Goal: Task Accomplishment & Management: Manage account settings

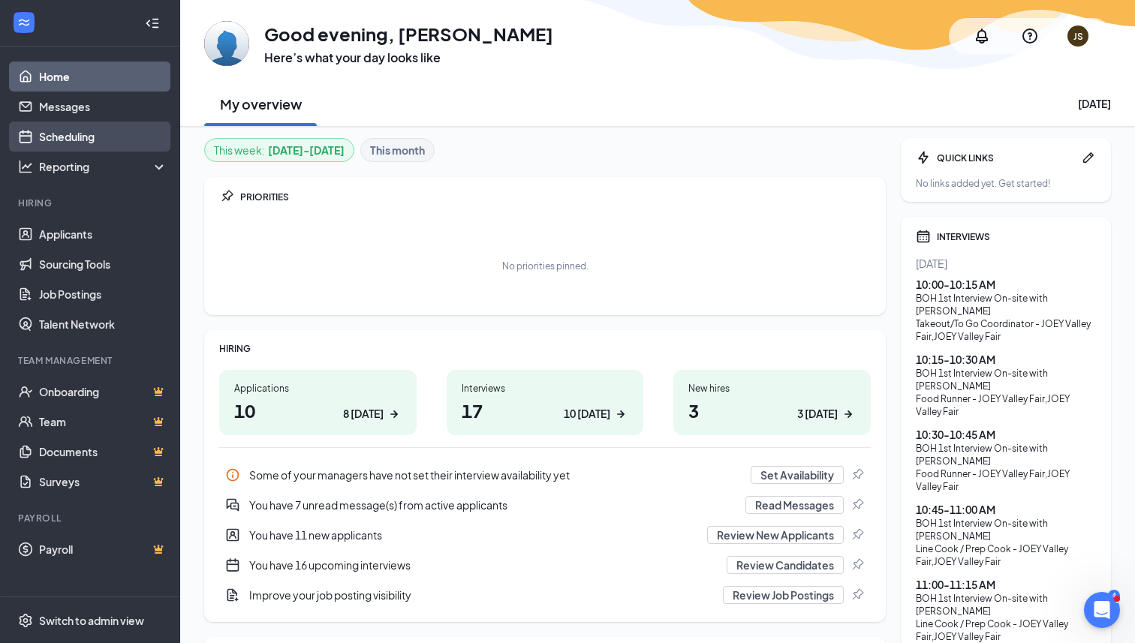
click at [88, 138] on link "Scheduling" at bounding box center [103, 137] width 128 height 30
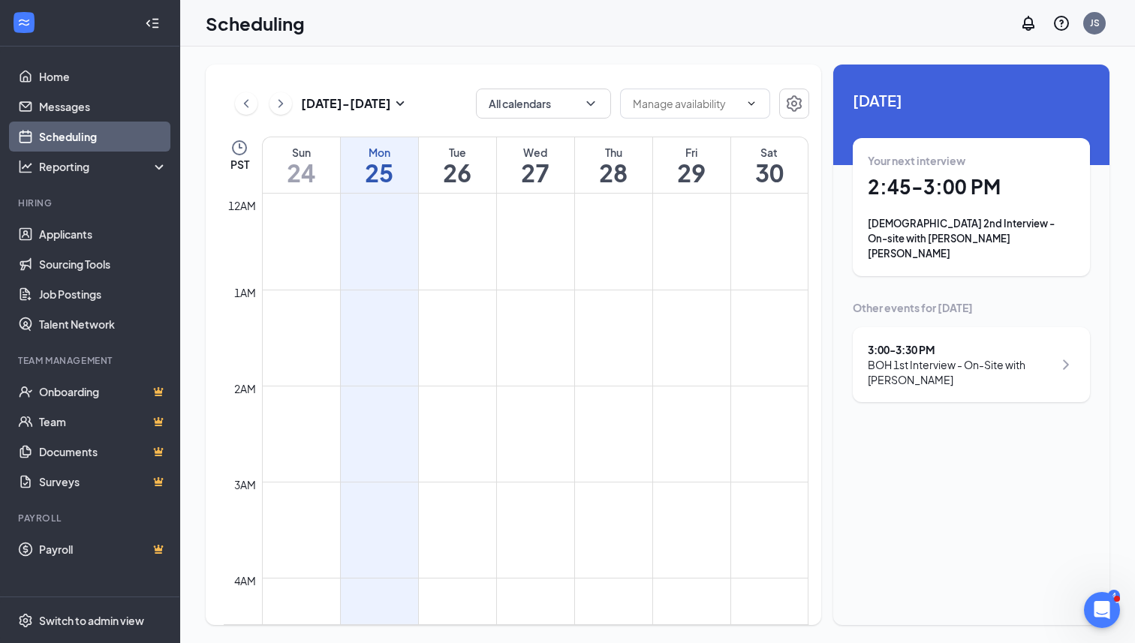
scroll to position [738, 0]
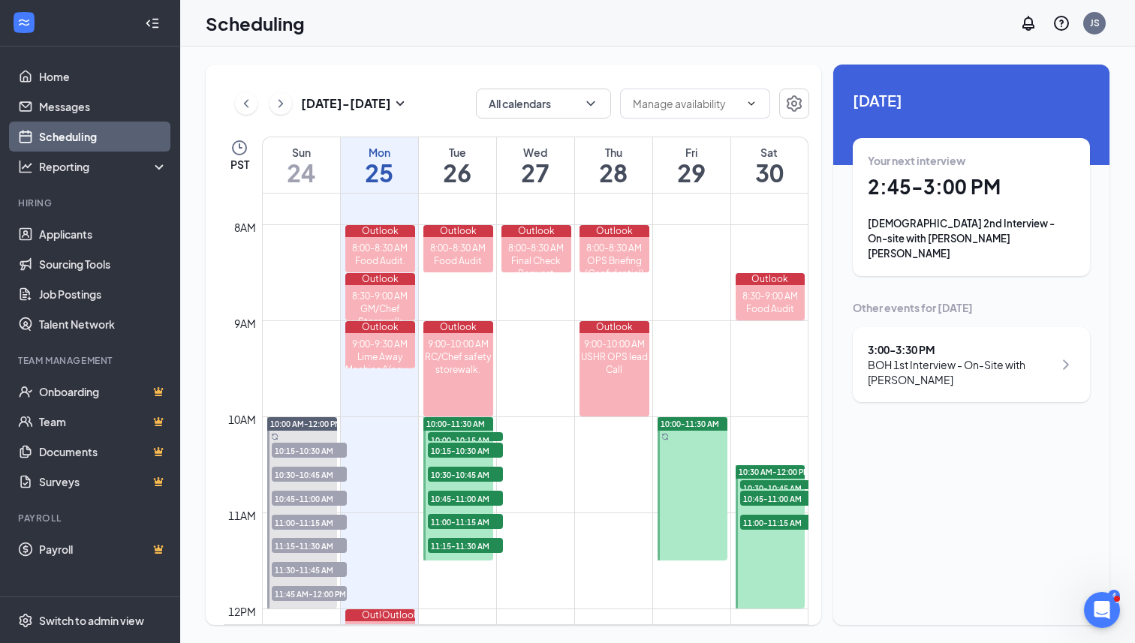
click at [462, 423] on span "10:00-11:30 AM" at bounding box center [455, 424] width 59 height 11
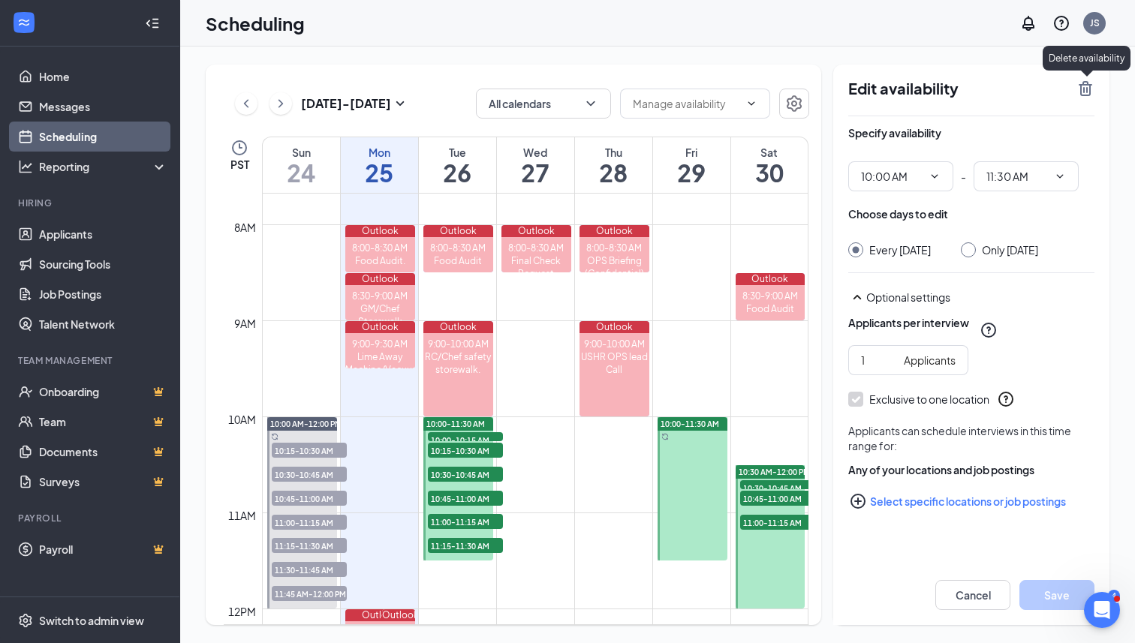
click at [1085, 81] on icon "TrashOutline" at bounding box center [1085, 88] width 14 height 15
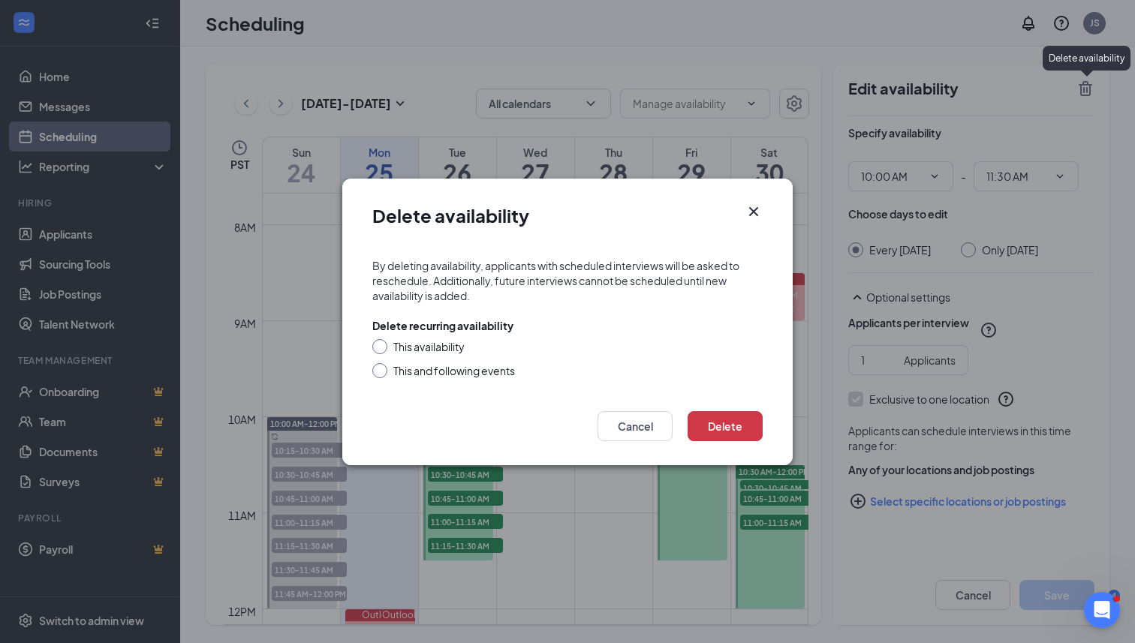
click at [429, 349] on div "This availability" at bounding box center [428, 346] width 71 height 15
click at [383, 349] on input "This availability" at bounding box center [377, 344] width 11 height 11
radio input "true"
click at [725, 426] on button "Delete" at bounding box center [724, 426] width 75 height 30
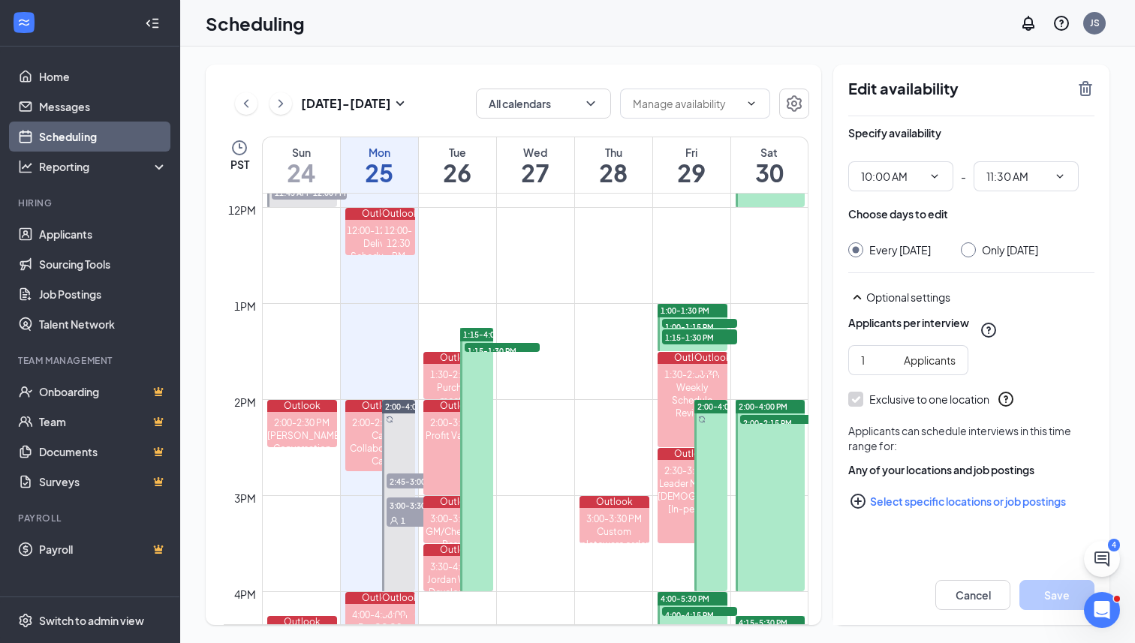
scroll to position [1148, 0]
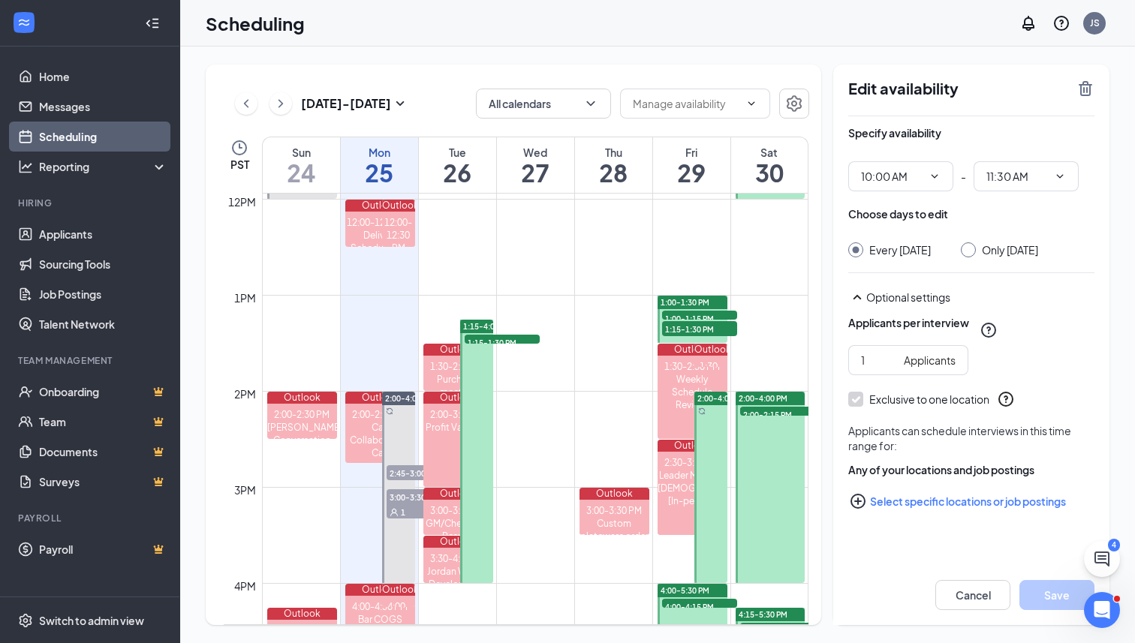
click at [476, 320] on div "1:15-4:00 PM" at bounding box center [476, 327] width 33 height 14
type input "01:15 PM"
type input "04:00 PM"
click at [480, 326] on span "1:15-4:00 PM" at bounding box center [487, 326] width 49 height 11
click at [971, 248] on input "Only [DATE]" at bounding box center [966, 247] width 11 height 11
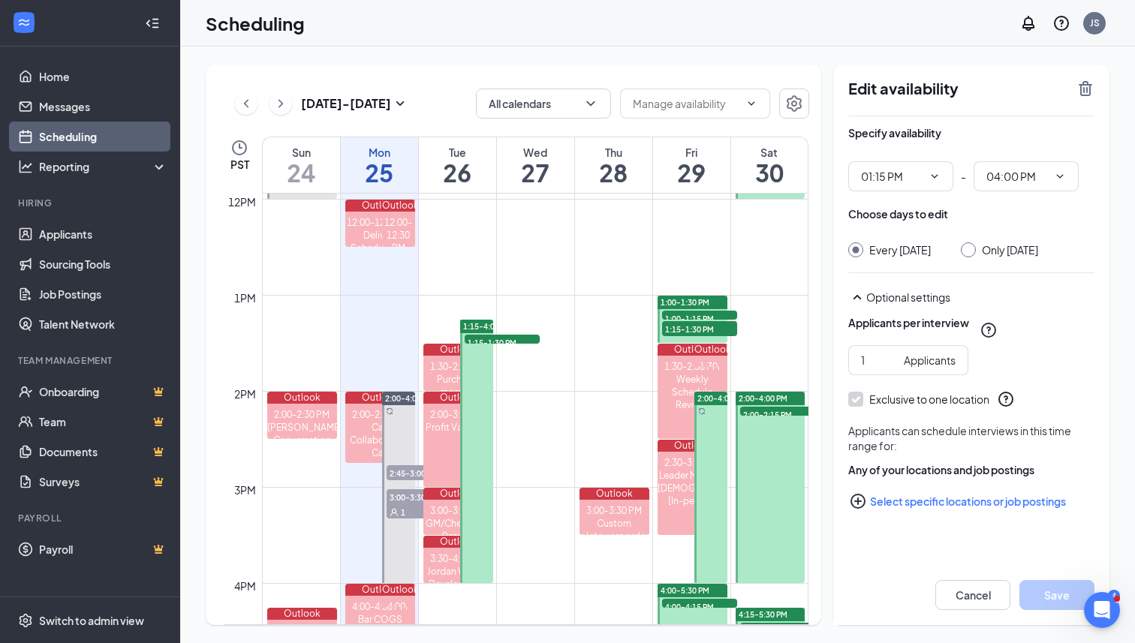
radio input "true"
radio input "false"
click at [1087, 86] on icon "TrashOutline" at bounding box center [1085, 89] width 18 height 18
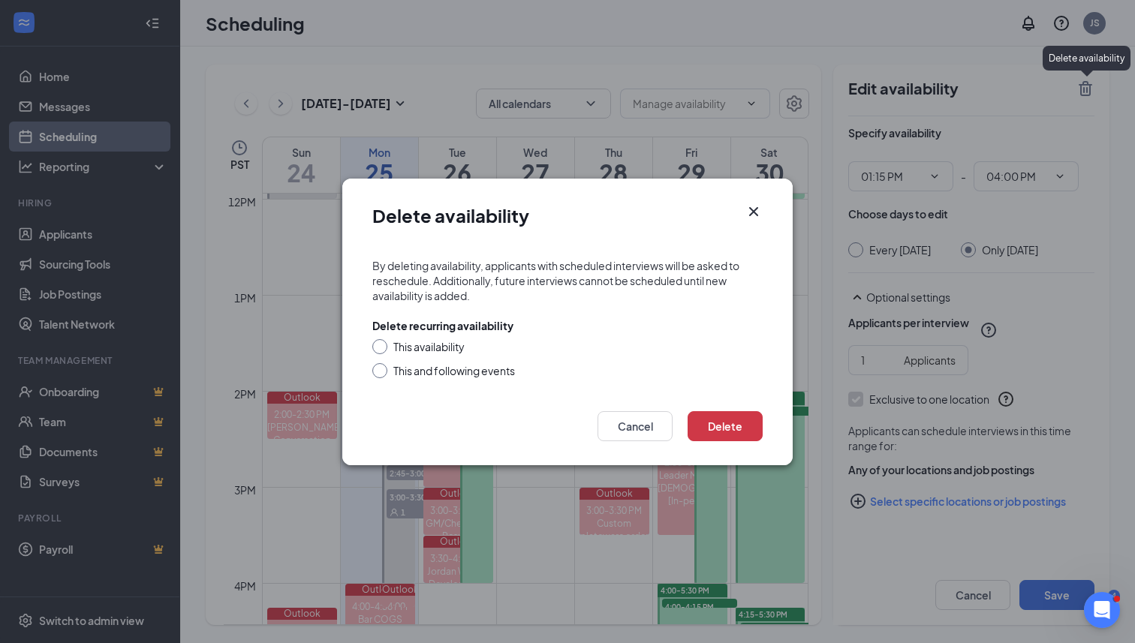
click at [400, 348] on div "This availability" at bounding box center [428, 346] width 71 height 15
click at [383, 348] on input "This availability" at bounding box center [377, 344] width 11 height 11
radio input "true"
click at [736, 422] on button "Delete" at bounding box center [724, 426] width 75 height 30
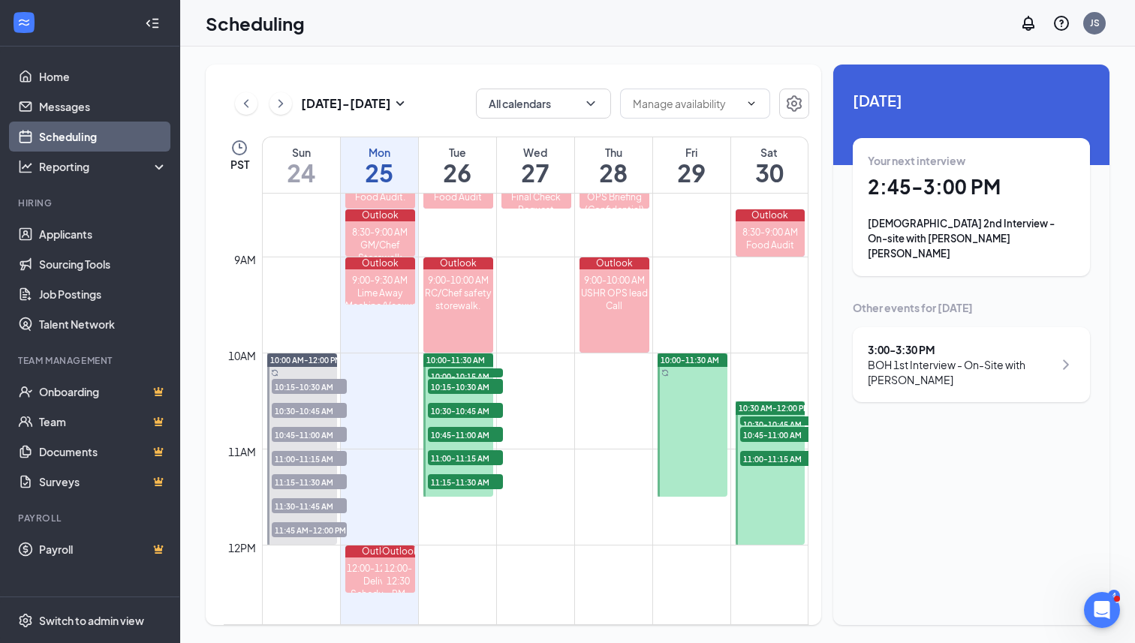
scroll to position [793, 0]
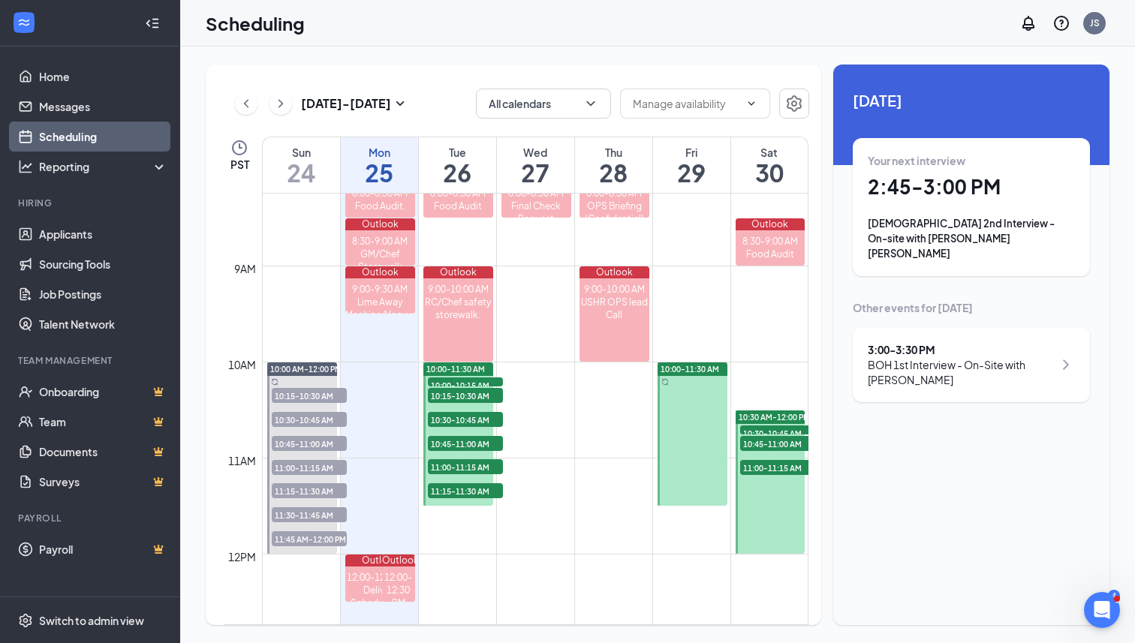
click at [462, 365] on span "10:00-11:30 AM" at bounding box center [455, 369] width 59 height 11
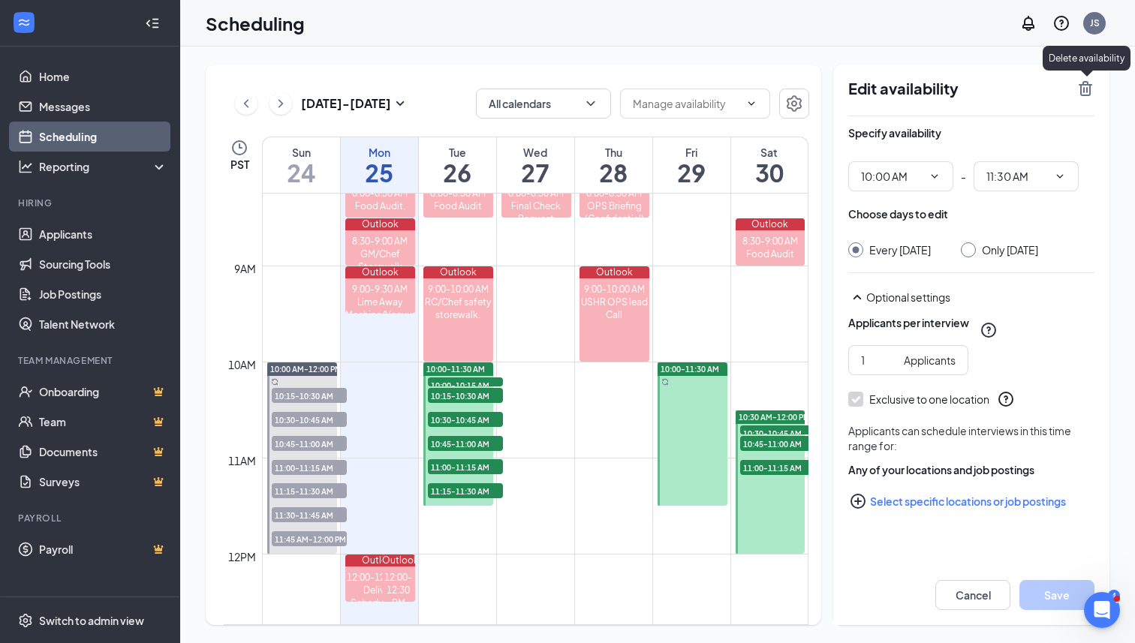
click at [1084, 84] on icon "TrashOutline" at bounding box center [1085, 88] width 14 height 15
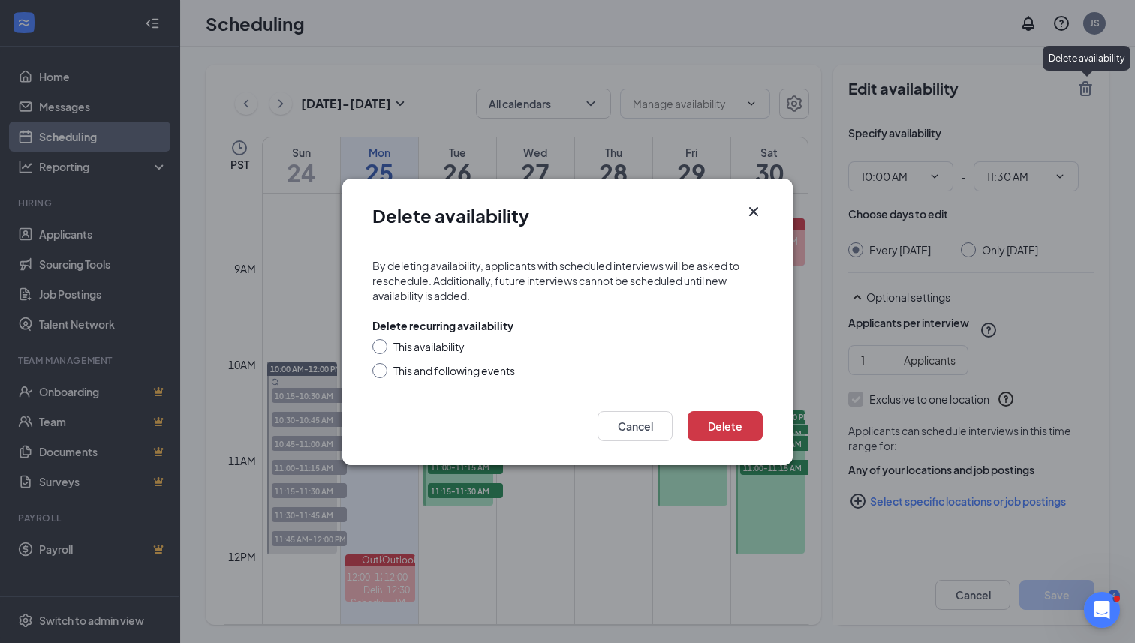
click at [420, 345] on div "This availability" at bounding box center [428, 346] width 71 height 15
click at [383, 345] on input "This availability" at bounding box center [377, 344] width 11 height 11
radio input "true"
click at [739, 429] on button "Delete" at bounding box center [724, 426] width 75 height 30
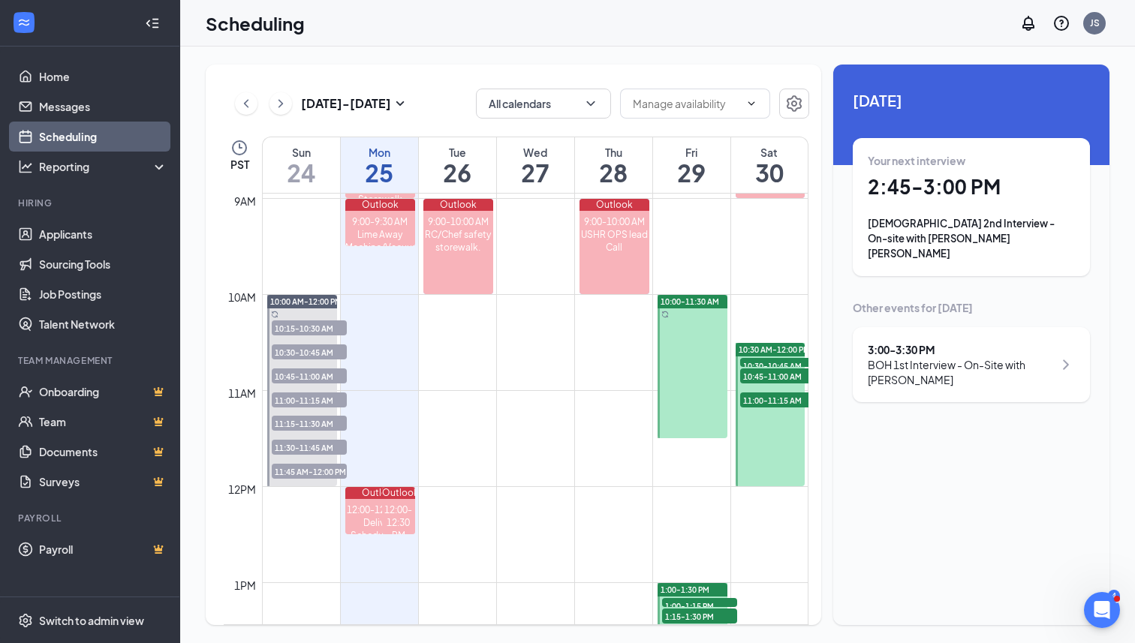
scroll to position [505, 0]
